Goal: Transaction & Acquisition: Purchase product/service

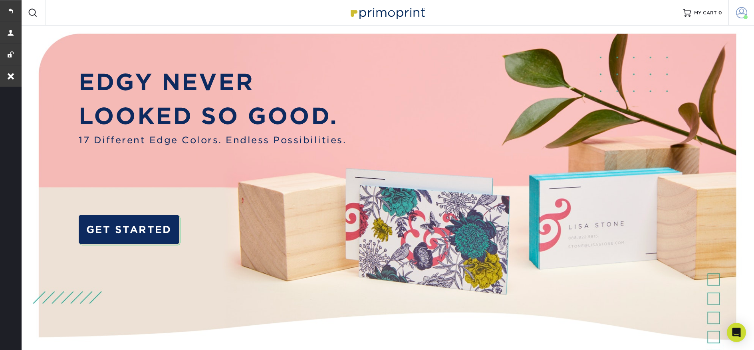
click at [739, 16] on span at bounding box center [741, 12] width 11 height 11
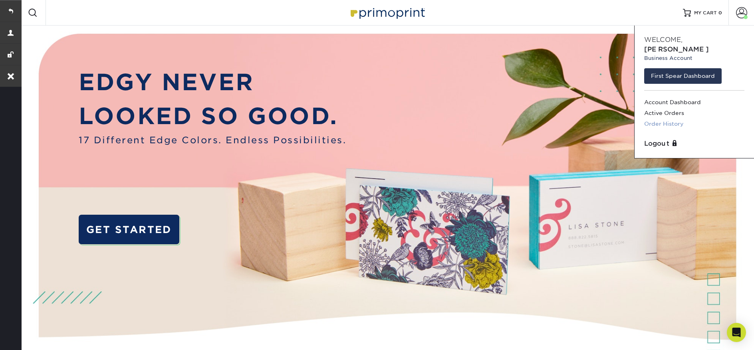
click at [669, 119] on link "Order History" at bounding box center [694, 124] width 100 height 11
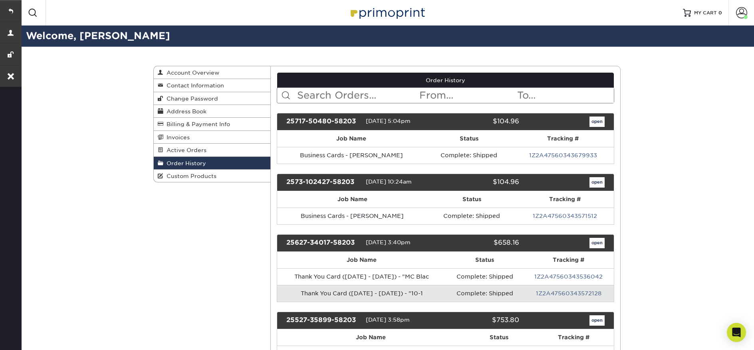
click at [326, 97] on input "text" at bounding box center [357, 95] width 123 height 15
paste input "2527-94578-58203"
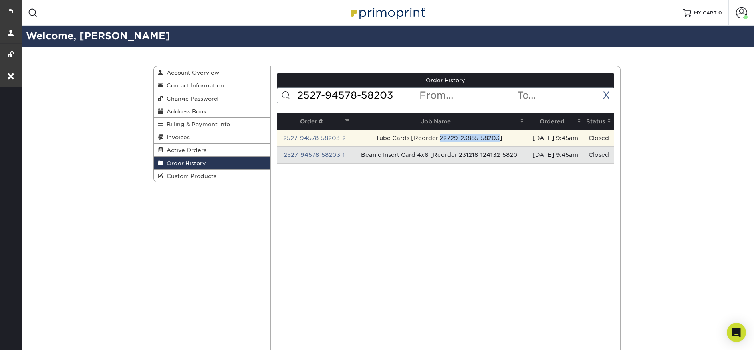
drag, startPoint x: 431, startPoint y: 138, endPoint x: 492, endPoint y: 138, distance: 60.3
click at [492, 138] on td "Tube Cards [Reorder 22729-23885-58203]" at bounding box center [439, 138] width 174 height 17
copy td "22729-23885-58203"
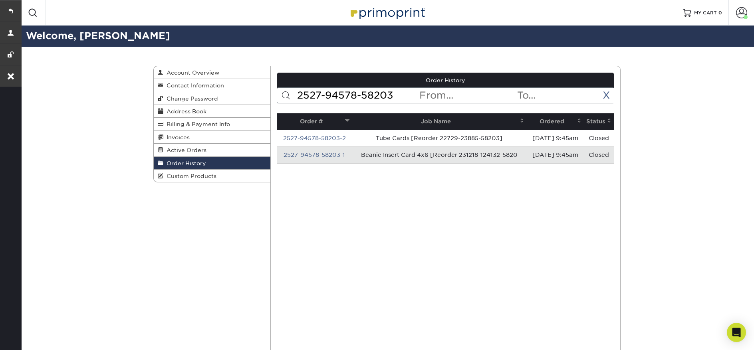
drag, startPoint x: 402, startPoint y: 98, endPoint x: 290, endPoint y: 98, distance: 111.4
click at [290, 98] on form "2527-94578-58203 < Prev Next > Oct 2025 Sun Mon Tue Wed Thu Fri Sat 1 2 3 4 5 6…" at bounding box center [446, 95] width 338 height 16
paste input "22729-23885-58203"
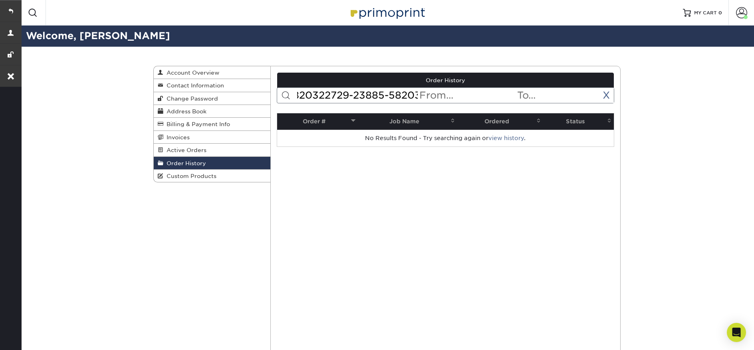
click at [335, 97] on input "2527-94578-5820322729-23885-58203" at bounding box center [357, 95] width 123 height 15
click at [335, 96] on input "2527-94578-5820322729-23885-58203" at bounding box center [357, 95] width 123 height 15
click at [335, 95] on input "2527-94578-5820322729-23885-58203" at bounding box center [357, 95] width 123 height 15
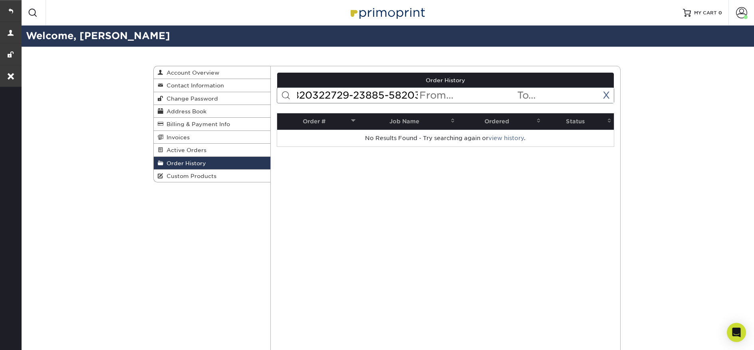
paste input "text"
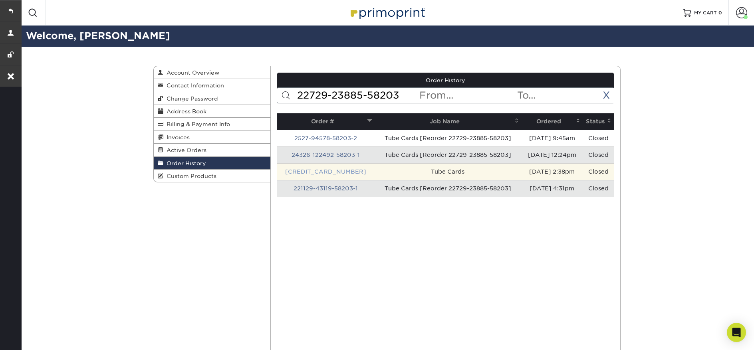
type input "22729-23885-58203"
click at [329, 172] on link "22729-23885-58203-1" at bounding box center [325, 171] width 81 height 6
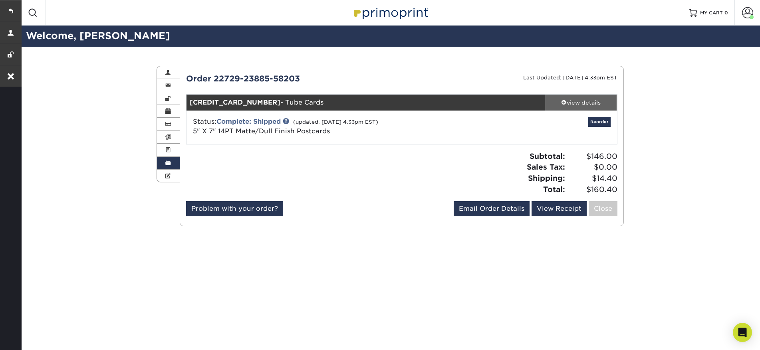
click at [579, 101] on div "view details" at bounding box center [581, 103] width 72 height 8
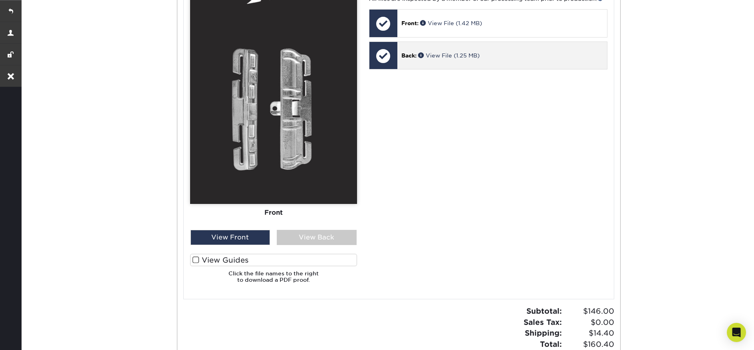
scroll to position [416, 0]
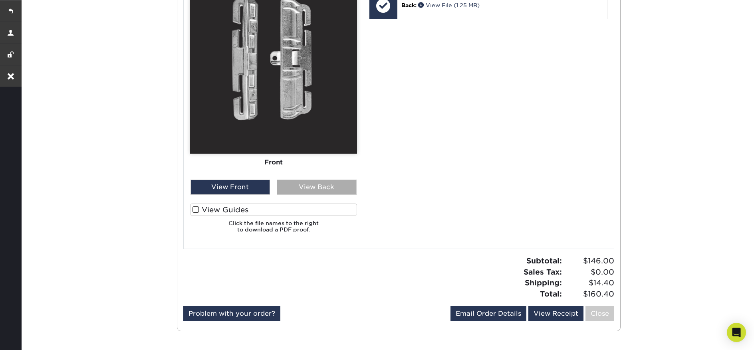
click at [346, 184] on div "View Back" at bounding box center [317, 187] width 80 height 15
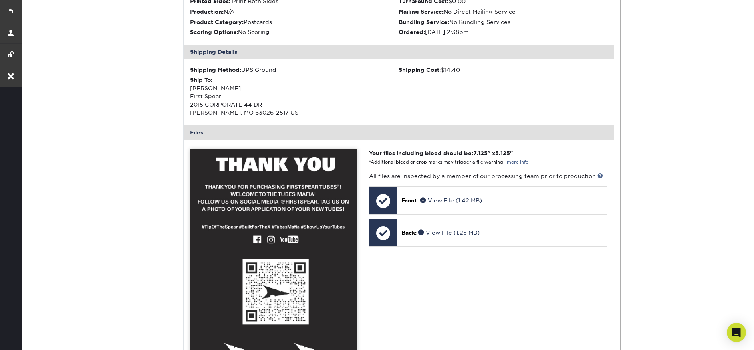
scroll to position [0, 0]
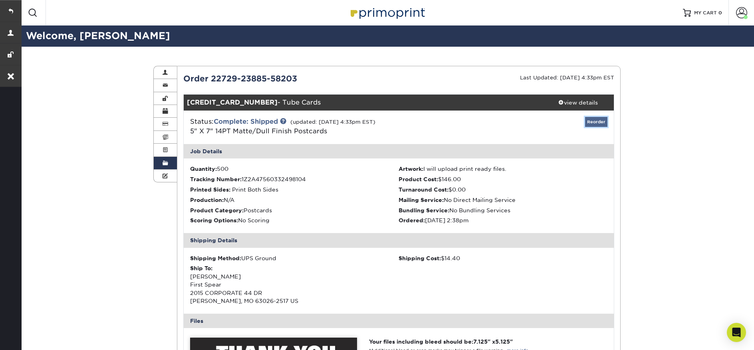
click at [600, 126] on link "Reorder" at bounding box center [596, 122] width 22 height 10
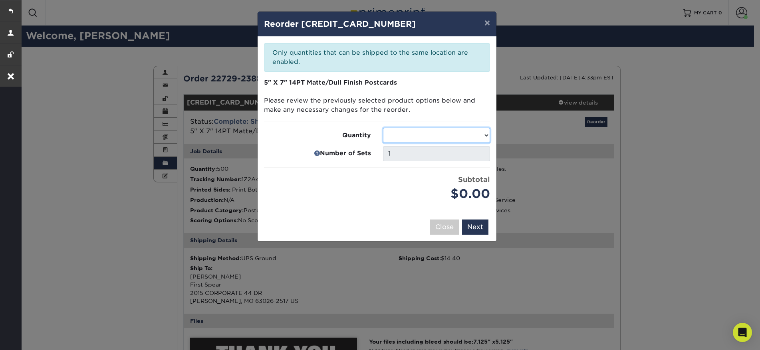
click at [443, 138] on select at bounding box center [436, 135] width 107 height 15
click at [443, 137] on select at bounding box center [436, 135] width 107 height 15
click at [479, 139] on select at bounding box center [436, 135] width 107 height 15
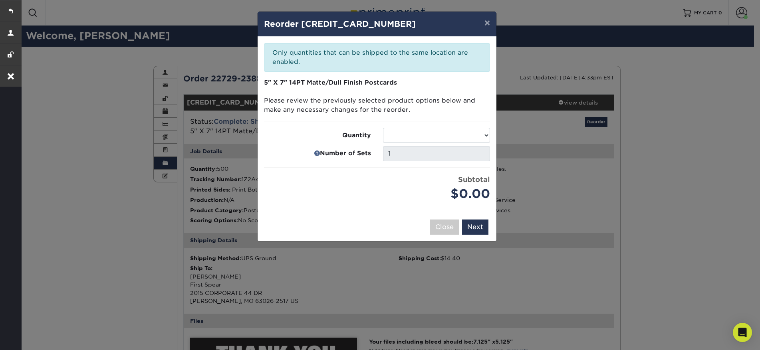
click at [76, 94] on div "× Reorder 22729-23885-58203-1 Please select all options to continue. Only quant…" at bounding box center [380, 175] width 760 height 350
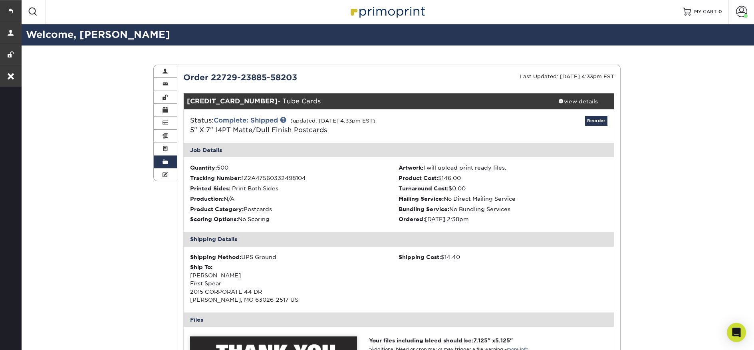
scroll to position [2, 0]
click at [172, 165] on link "Order History" at bounding box center [165, 161] width 23 height 13
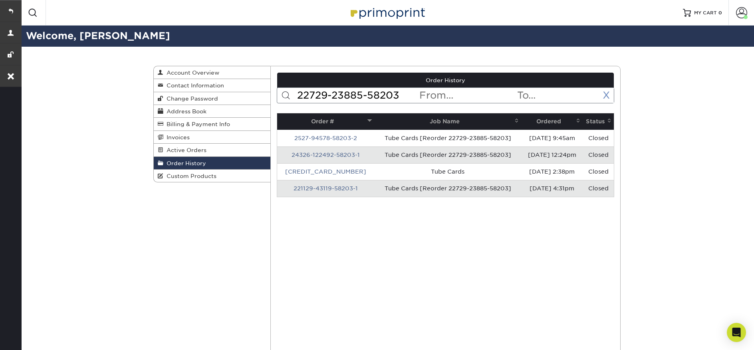
click at [608, 95] on link "X" at bounding box center [606, 95] width 7 height 12
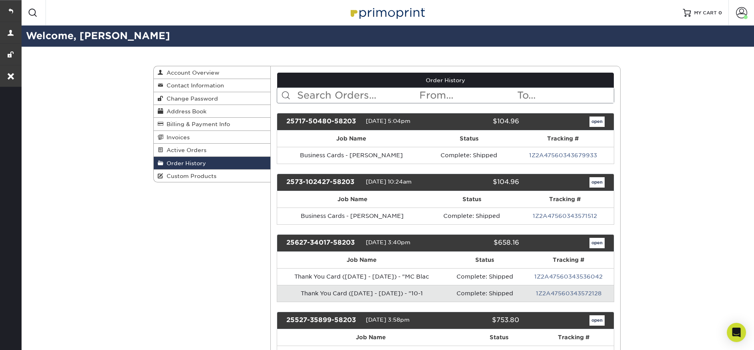
click at [307, 92] on input "text" at bounding box center [357, 95] width 123 height 15
paste input "2527-94578-58203"
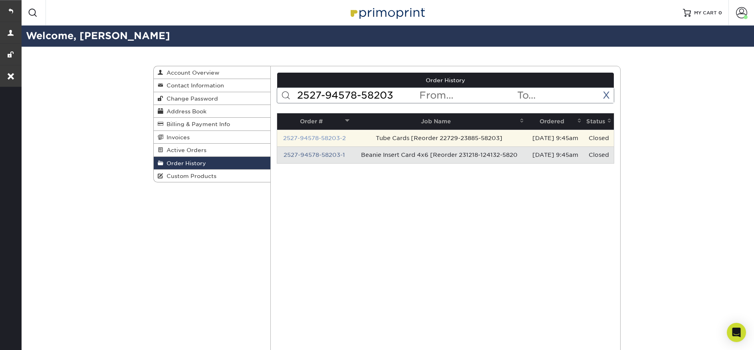
type input "2527-94578-58203"
click at [305, 139] on link "2527-94578-58203-2" at bounding box center [314, 138] width 63 height 6
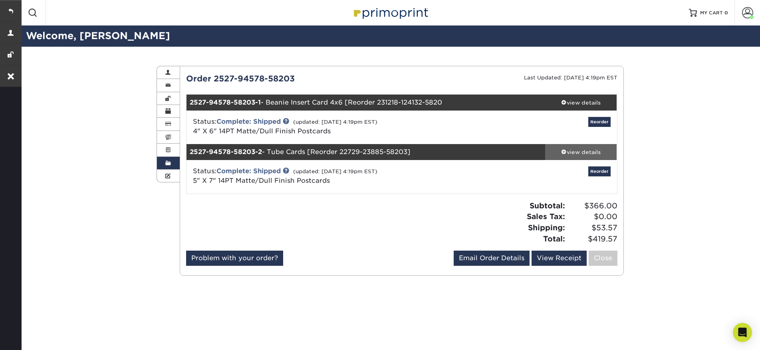
click at [570, 153] on div "view details" at bounding box center [581, 152] width 72 height 8
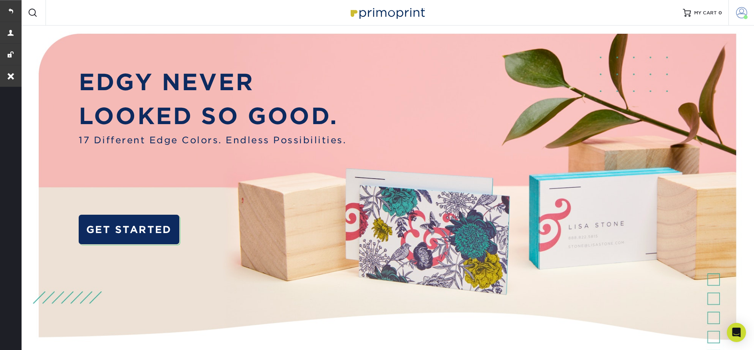
click at [741, 20] on link "Account" at bounding box center [741, 13] width 26 height 26
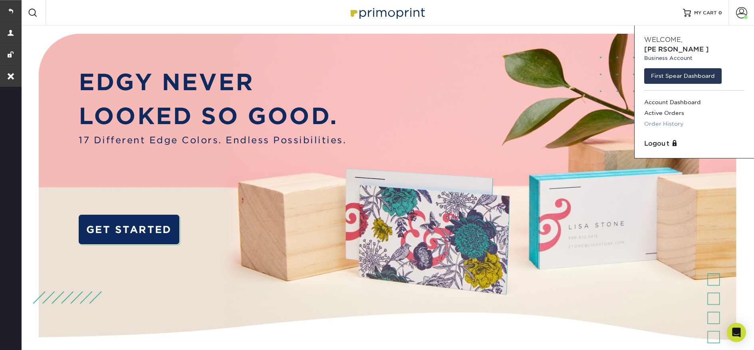
click at [666, 119] on link "Order History" at bounding box center [694, 124] width 100 height 11
click at [676, 97] on link "Account Dashboard" at bounding box center [694, 102] width 100 height 11
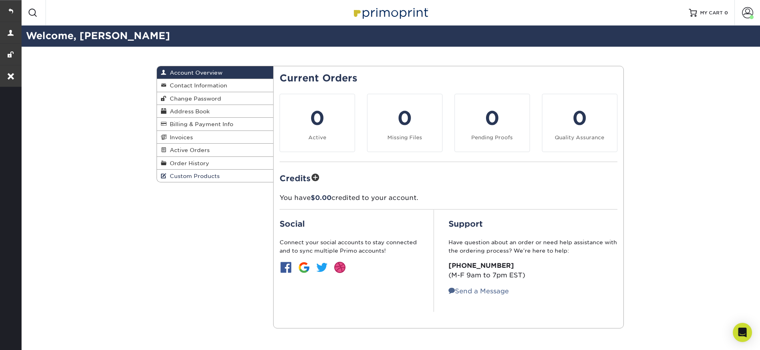
click at [187, 177] on span "Custom Products" at bounding box center [192, 176] width 53 height 6
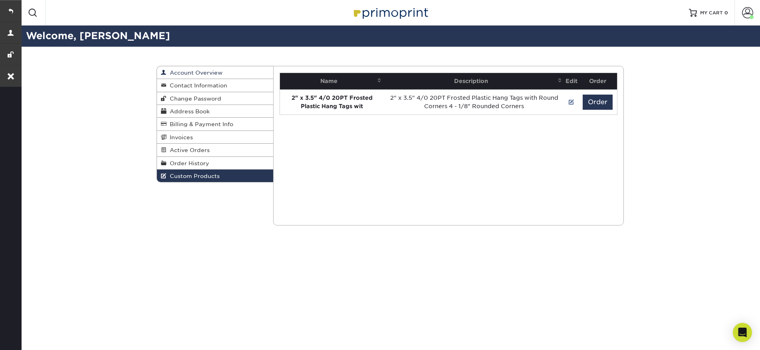
click at [182, 72] on span "Account Overview" at bounding box center [194, 72] width 56 height 6
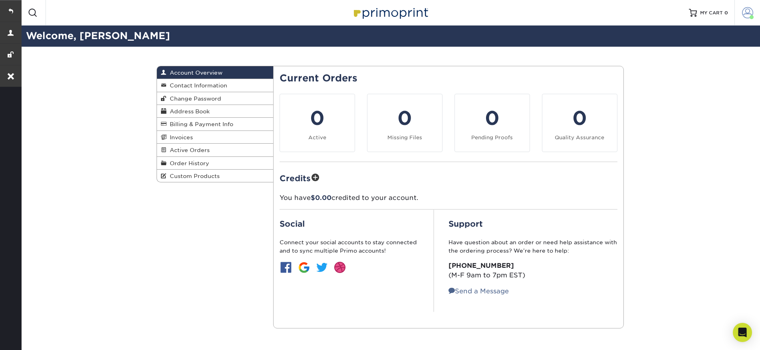
click at [747, 20] on link "Account" at bounding box center [747, 13] width 26 height 26
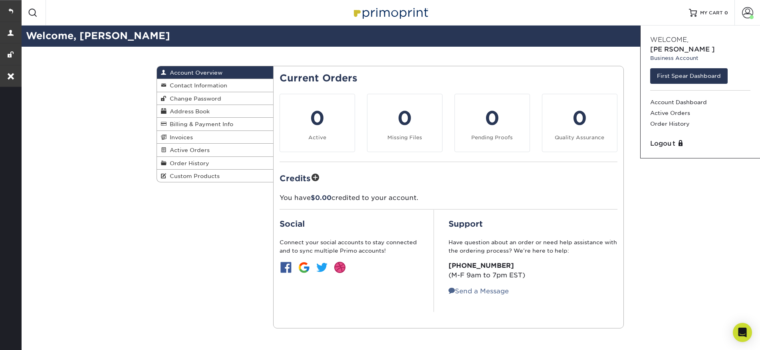
drag, startPoint x: 474, startPoint y: 16, endPoint x: 461, endPoint y: 18, distance: 12.9
click at [474, 15] on div "Resources Menu Search Products Account Welcome, Josh Business Account First Spe…" at bounding box center [390, 13] width 740 height 26
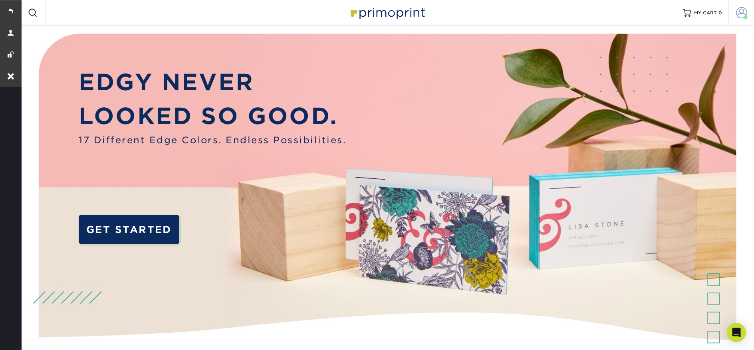
click at [736, 15] on span at bounding box center [741, 12] width 11 height 11
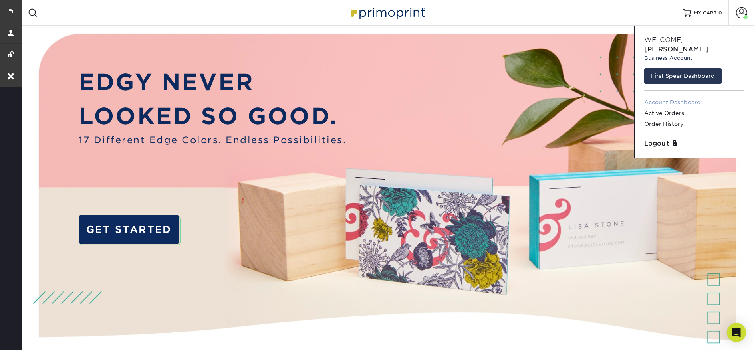
click at [671, 97] on link "Account Dashboard" at bounding box center [694, 102] width 100 height 11
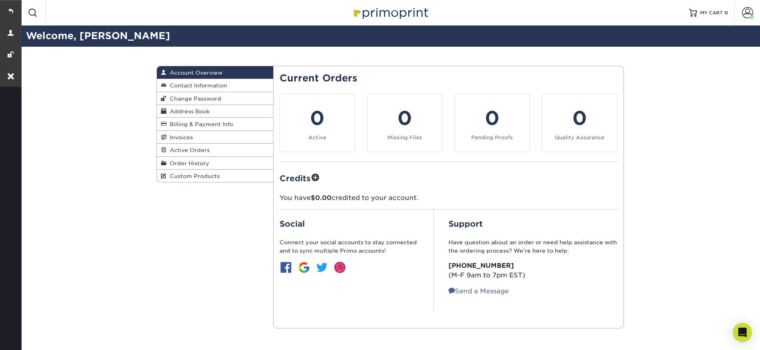
click at [178, 177] on span "Custom Products" at bounding box center [192, 176] width 53 height 6
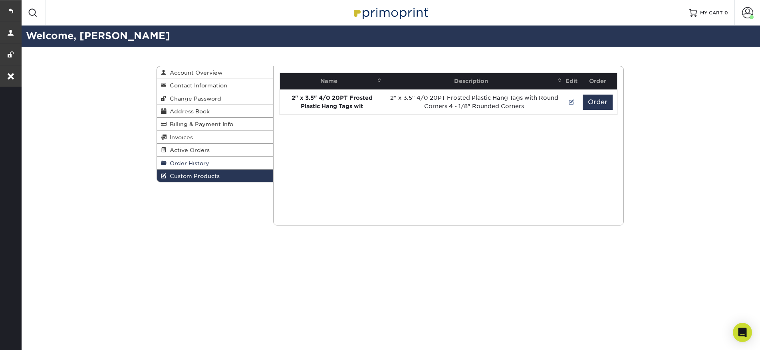
click at [204, 165] on span "Order History" at bounding box center [187, 163] width 43 height 6
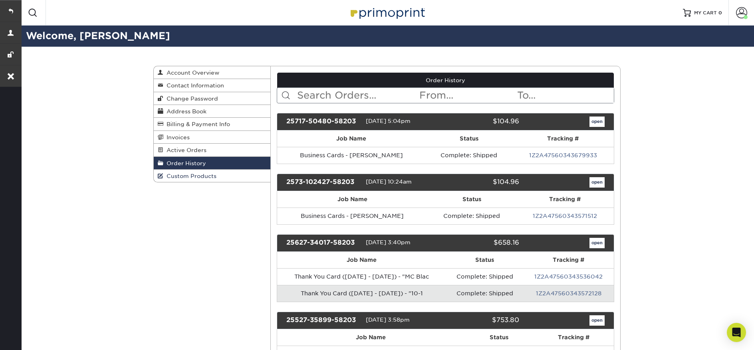
click at [198, 177] on span "Custom Products" at bounding box center [189, 176] width 53 height 6
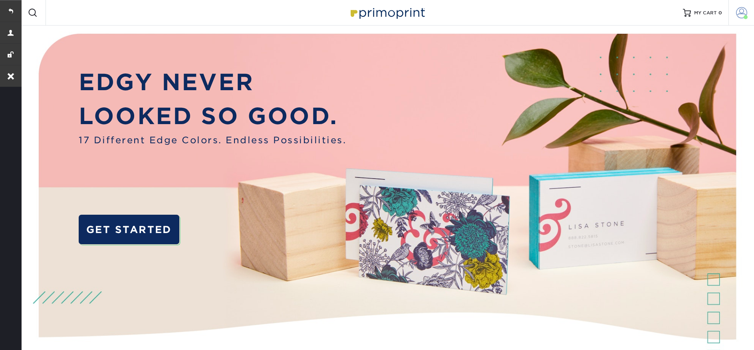
click at [738, 10] on span at bounding box center [741, 12] width 11 height 11
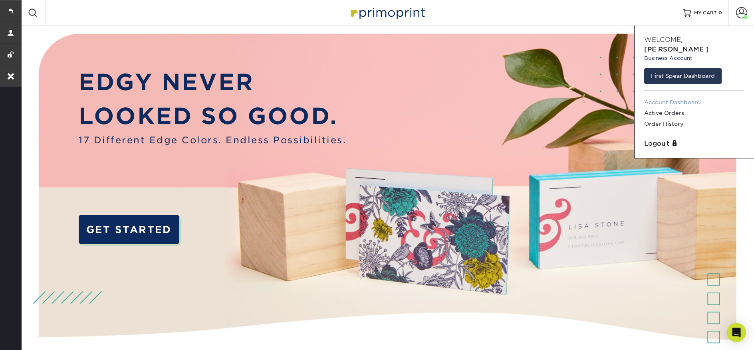
click at [666, 97] on link "Account Dashboard" at bounding box center [694, 102] width 100 height 11
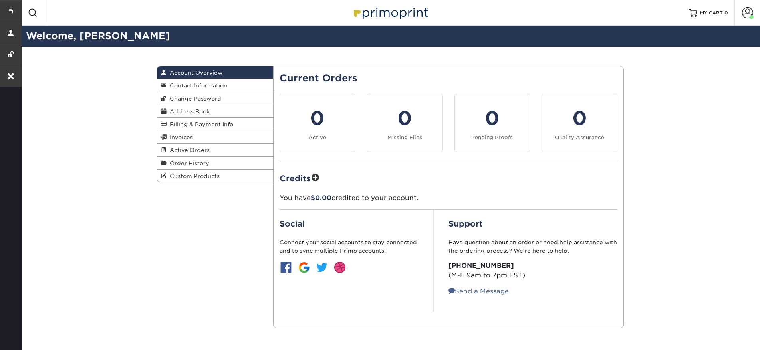
click at [190, 183] on div "Account Overview Account Overview Contact Information Change Password Address B…" at bounding box center [215, 124] width 117 height 117
click at [193, 179] on span "Custom Products" at bounding box center [192, 176] width 53 height 6
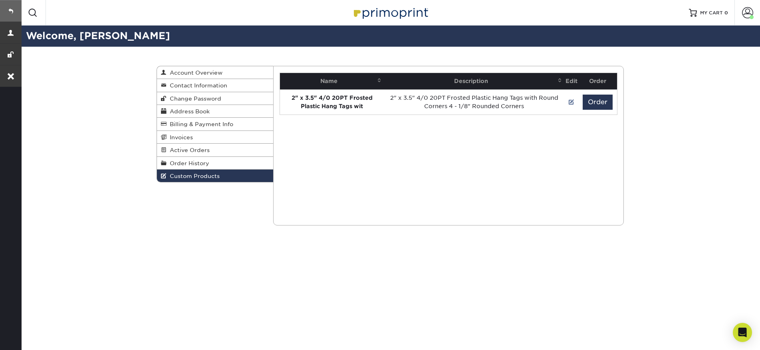
click at [16, 12] on link at bounding box center [11, 11] width 22 height 22
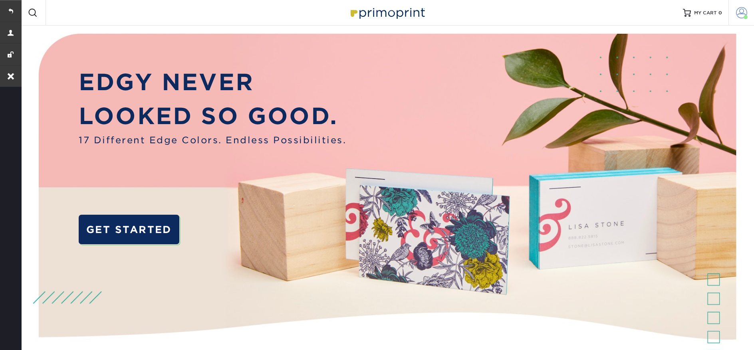
click at [748, 12] on link "Account" at bounding box center [741, 13] width 26 height 26
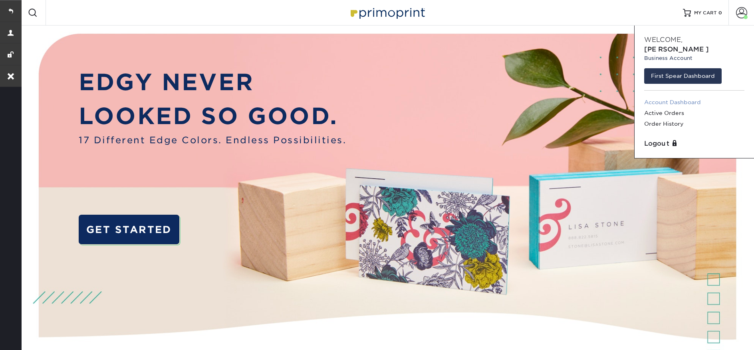
click at [662, 97] on link "Account Dashboard" at bounding box center [694, 102] width 100 height 11
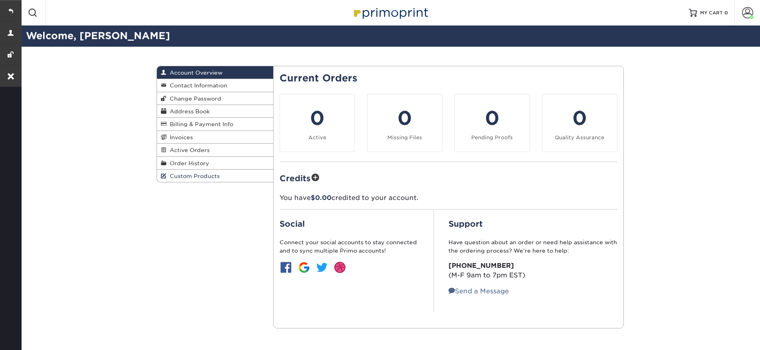
click at [187, 175] on span "Custom Products" at bounding box center [192, 176] width 53 height 6
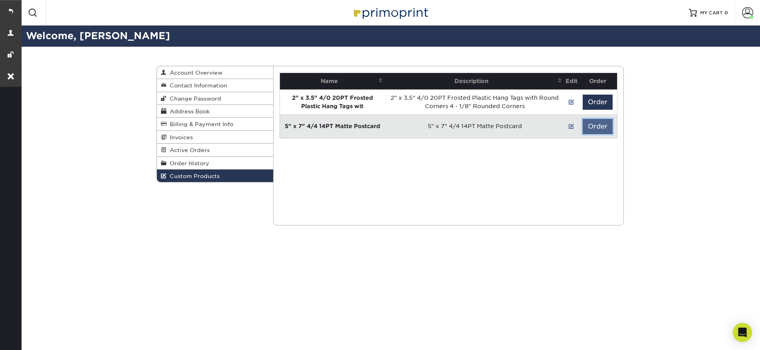
click at [594, 129] on button "Order" at bounding box center [598, 126] width 30 height 15
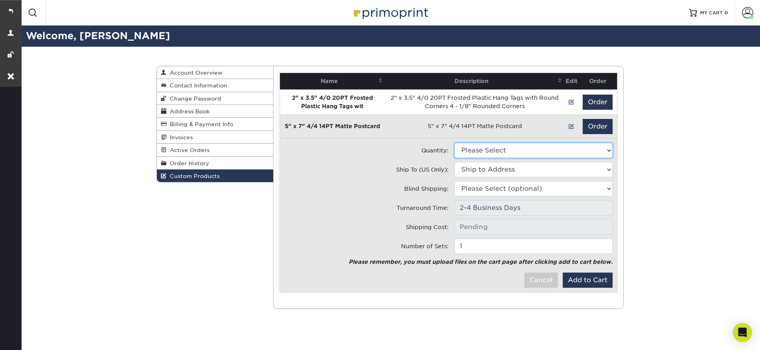
click at [507, 150] on select "Please Select 2500 - $293.00" at bounding box center [533, 150] width 158 height 15
select select "0"
click at [454, 143] on select "Please Select 2500 - $293.00" at bounding box center [533, 150] width 158 height 15
type input "Ground: $35.65"
click at [511, 170] on select "Ship to Address 2118 Trieste Trl, Adams, TN 52680 Avenida Carranza, La Quinta, …" at bounding box center [533, 169] width 158 height 15
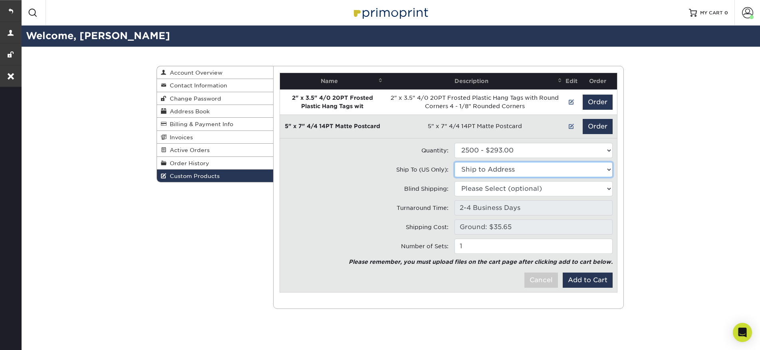
click at [512, 171] on select "Ship to Address Brian Erb • 2118 Trieste Trl, Adams, TN CT • 52680 Avenida Carr…" at bounding box center [533, 169] width 158 height 15
select select "259152"
click at [454, 162] on select "Ship to Address Brian Erb • 2118 Trieste Trl, Adams, TN CT • 52680 Avenida Carr…" at bounding box center [533, 169] width 158 height 15
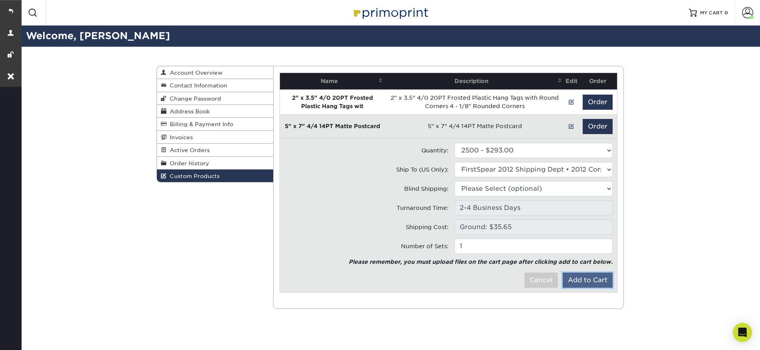
click at [592, 277] on button "Add to Cart" at bounding box center [588, 280] width 50 height 15
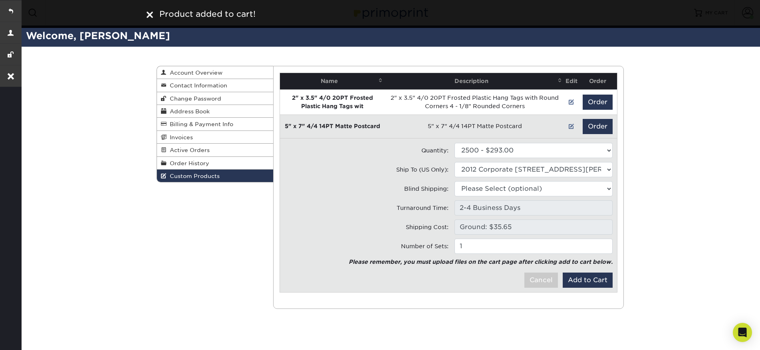
click at [151, 16] on img at bounding box center [150, 15] width 6 height 6
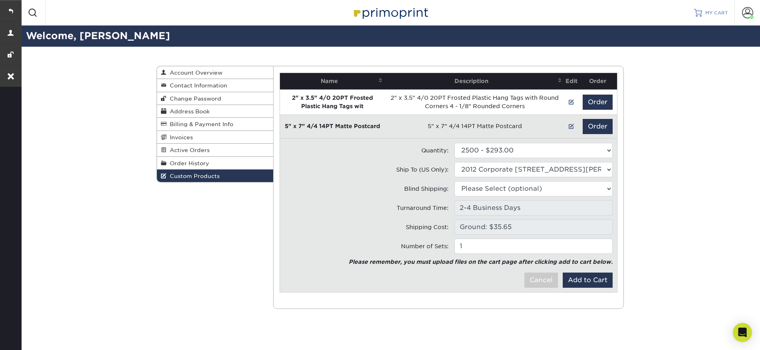
click at [707, 10] on span "MY CART" at bounding box center [716, 13] width 23 height 7
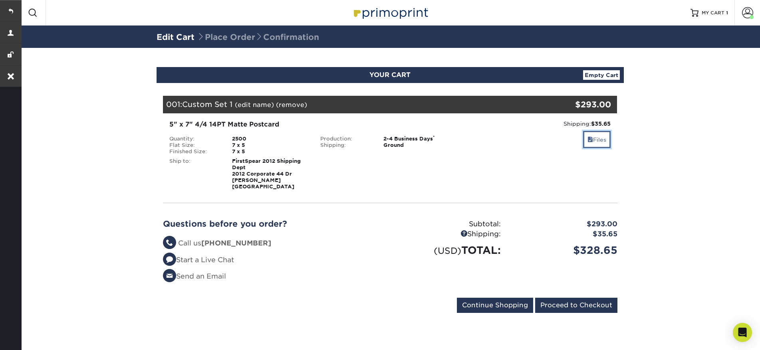
click at [592, 140] on link "Files" at bounding box center [597, 139] width 28 height 17
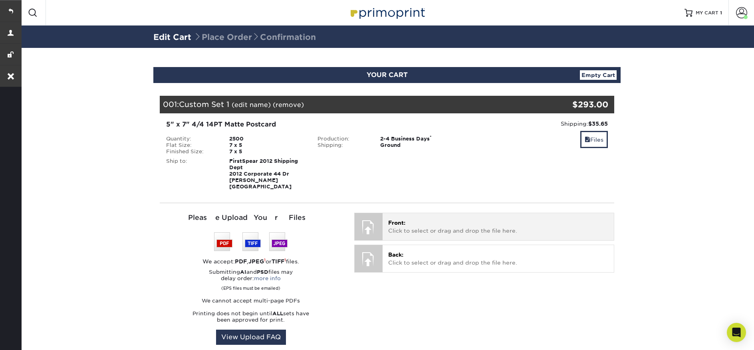
click at [432, 232] on div "Front: Click to select or drag and drop the file here. Choose file" at bounding box center [498, 226] width 231 height 27
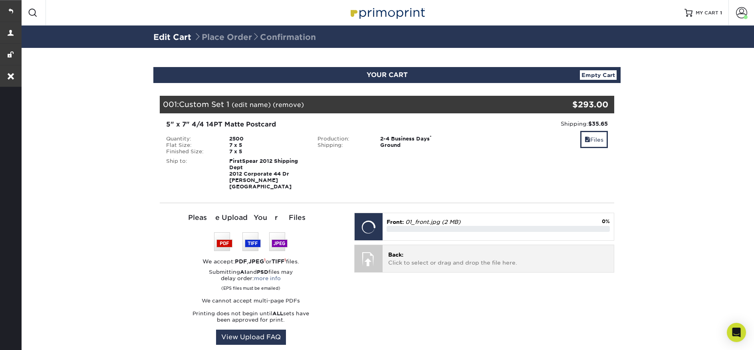
click at [435, 254] on p "Back: Click to select or drag and drop the file here." at bounding box center [498, 259] width 220 height 16
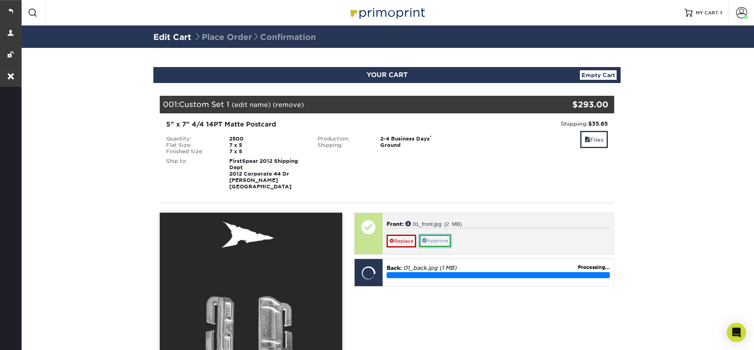
click at [433, 237] on link "Approve" at bounding box center [435, 241] width 32 height 12
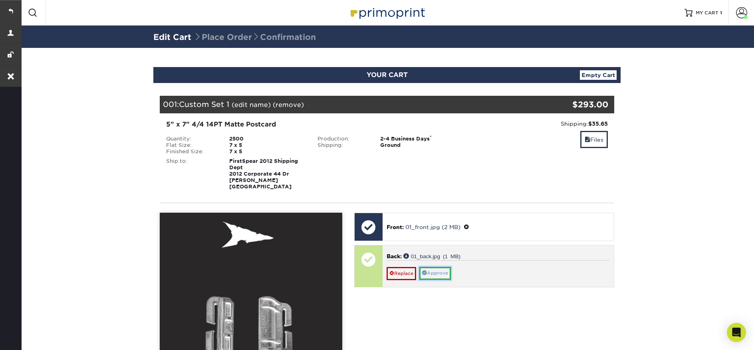
click at [440, 267] on link "Approve" at bounding box center [435, 273] width 32 height 12
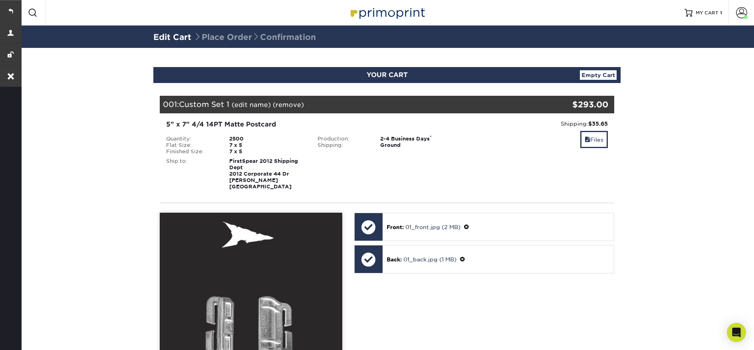
click at [353, 17] on img at bounding box center [387, 12] width 80 height 17
